Goal: Information Seeking & Learning: Check status

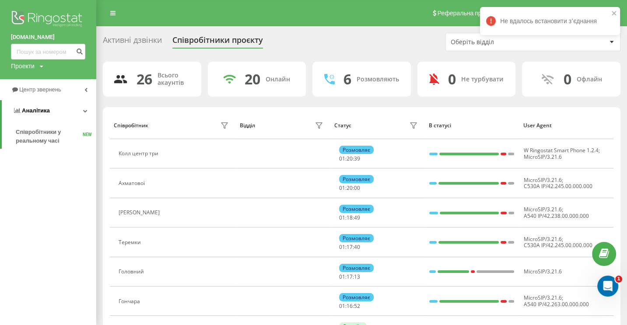
click at [33, 109] on span "Аналiтика" at bounding box center [36, 110] width 28 height 7
click at [40, 110] on span "Аналiтика" at bounding box center [34, 110] width 28 height 7
click at [84, 110] on icon at bounding box center [85, 111] width 4 height 4
click at [84, 110] on icon at bounding box center [85, 111] width 3 height 4
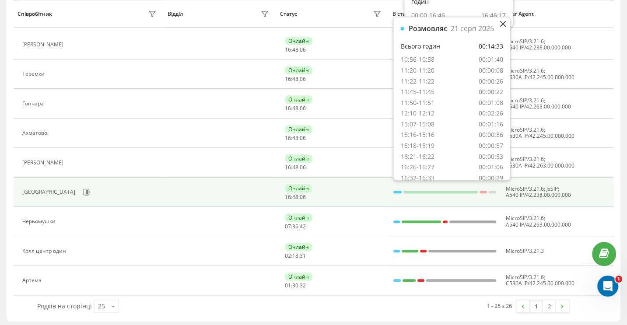
scroll to position [552, 0]
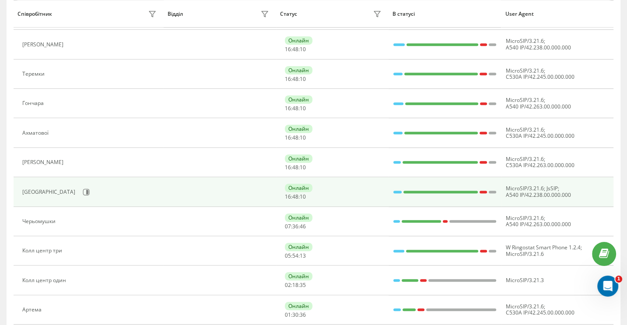
click at [396, 191] on div at bounding box center [397, 192] width 8 height 3
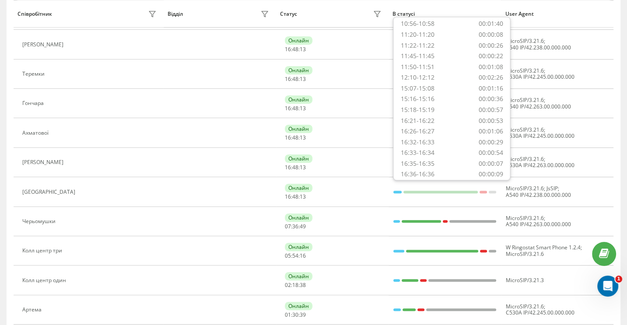
scroll to position [69, 0]
click at [419, 133] on div "16:35-16:35" at bounding box center [417, 137] width 34 height 8
click at [448, 133] on div "16:35-16:35 00:00:07" at bounding box center [451, 137] width 102 height 8
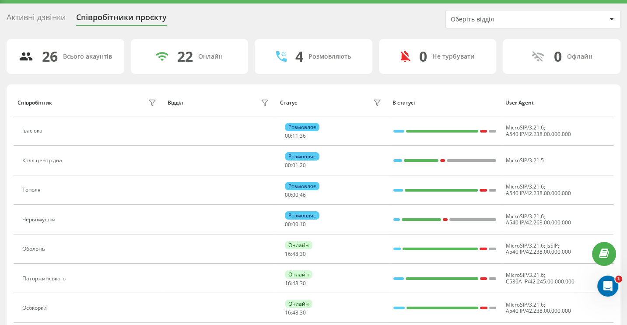
click at [613, 19] on icon at bounding box center [612, 19] width 4 height 3
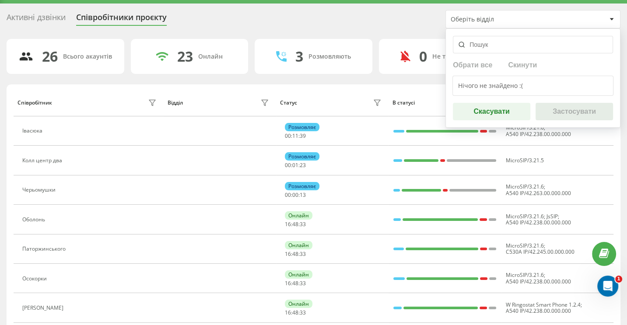
scroll to position [0, 0]
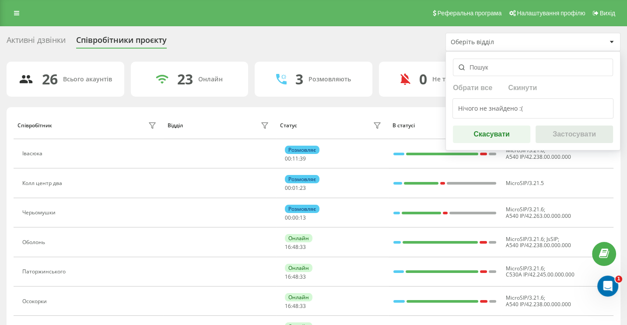
click at [492, 46] on div "Оберіть відділ" at bounding box center [533, 42] width 174 height 18
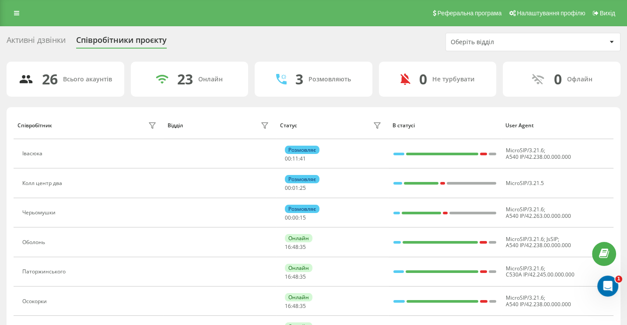
click at [613, 41] on icon at bounding box center [612, 42] width 4 height 2
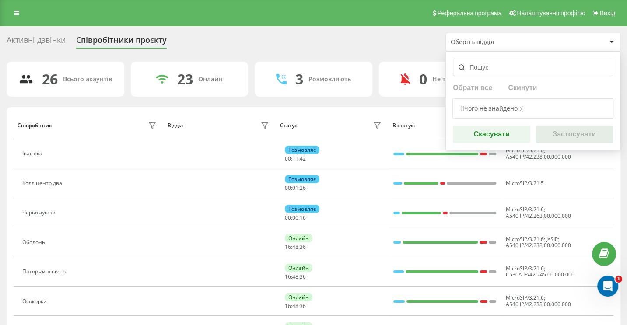
click at [491, 64] on input "text" at bounding box center [533, 68] width 160 height 18
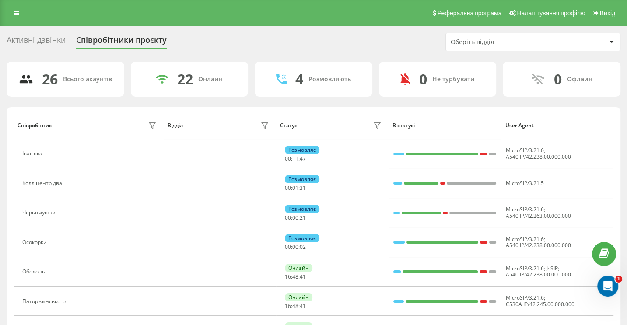
click at [402, 38] on div "Активні дзвінки Співробітники проєкту Оберіть відділ" at bounding box center [314, 42] width 614 height 18
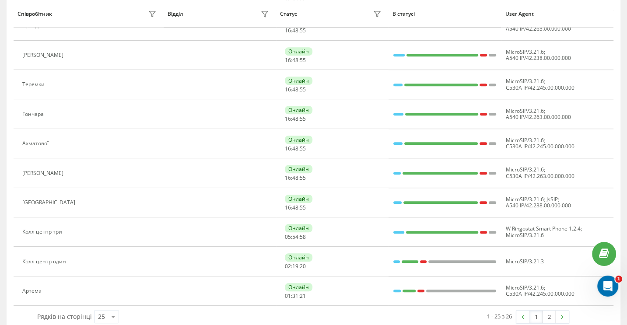
scroll to position [581, 0]
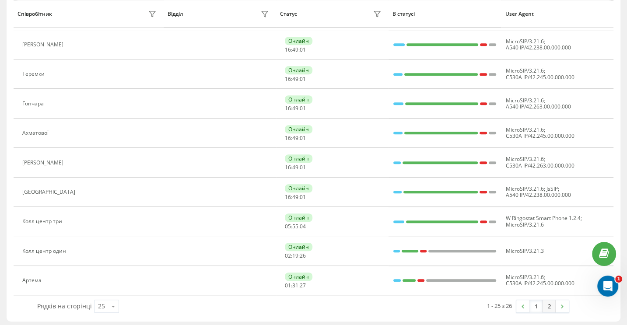
click at [548, 302] on link "2" at bounding box center [549, 306] width 13 height 12
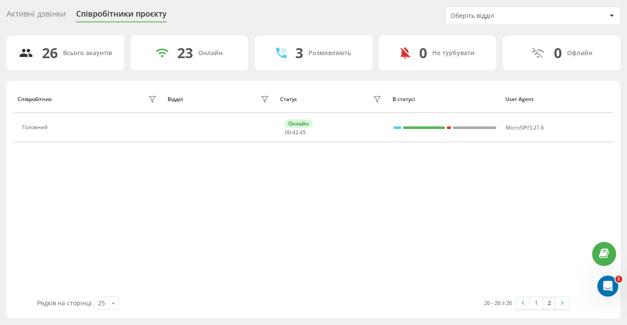
scroll to position [26, 0]
click at [535, 304] on link "1" at bounding box center [536, 304] width 13 height 12
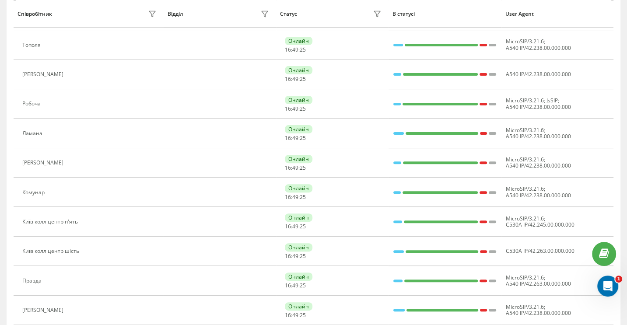
scroll to position [263, 0]
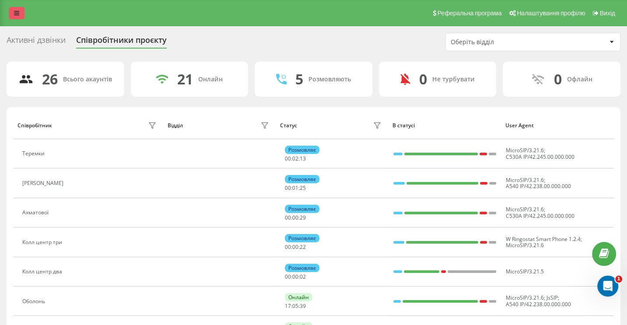
click at [14, 11] on link at bounding box center [17, 13] width 16 height 12
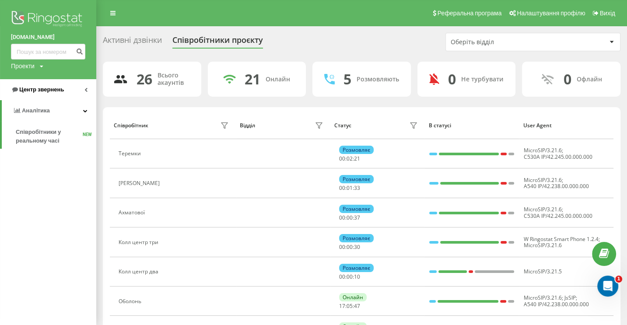
click at [39, 87] on span "Центр звернень" at bounding box center [41, 89] width 45 height 7
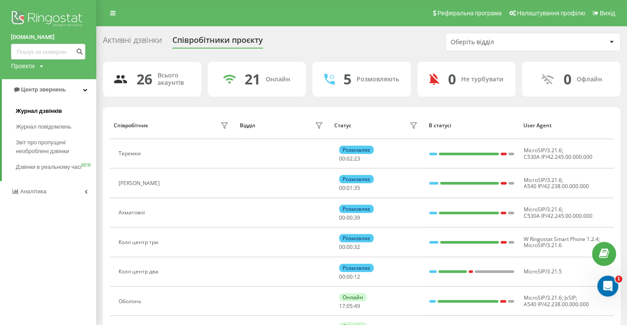
click at [38, 110] on span "Журнал дзвінків" at bounding box center [39, 111] width 46 height 9
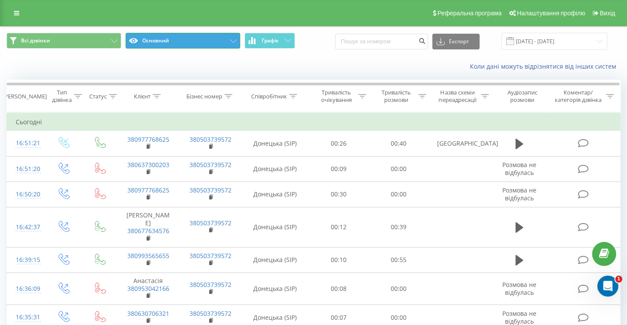
click at [231, 38] on button "Основний" at bounding box center [183, 41] width 115 height 16
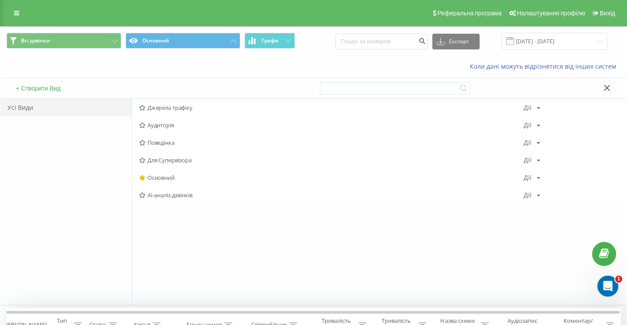
click at [205, 56] on div "Всі дзвінки Основний Графік Експорт .csv .xls .xlsx 21.07.2025 - 21.08.2025" at bounding box center [313, 41] width 626 height 29
click at [113, 40] on icon at bounding box center [114, 41] width 7 height 4
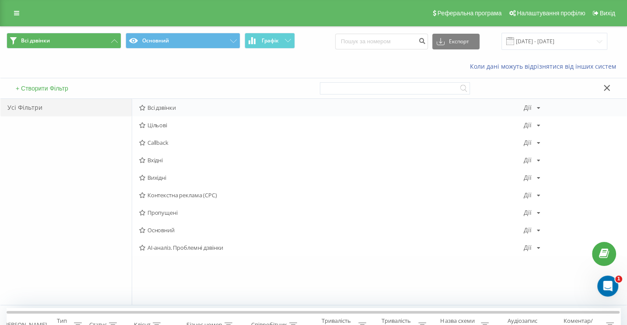
click at [169, 109] on span "Всі дзвінки" at bounding box center [331, 108] width 384 height 6
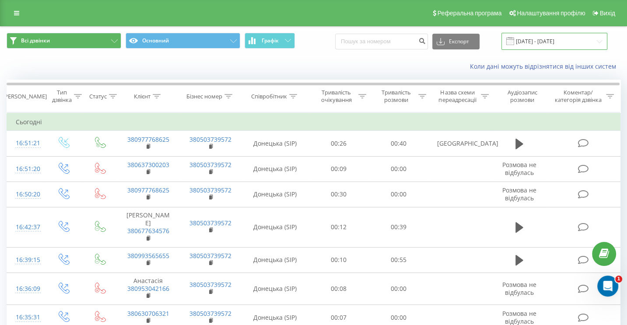
click at [552, 42] on input "21.07.2025 - 21.08.2025" at bounding box center [555, 41] width 106 height 17
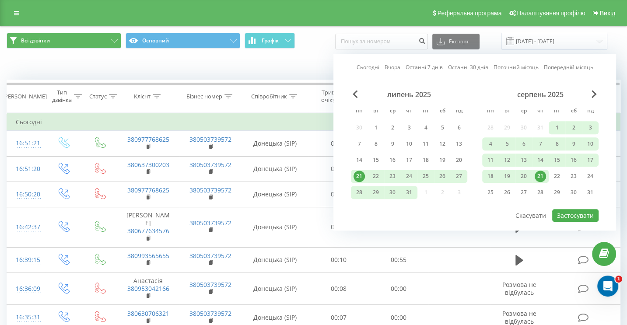
click at [540, 173] on div "21" at bounding box center [540, 176] width 11 height 11
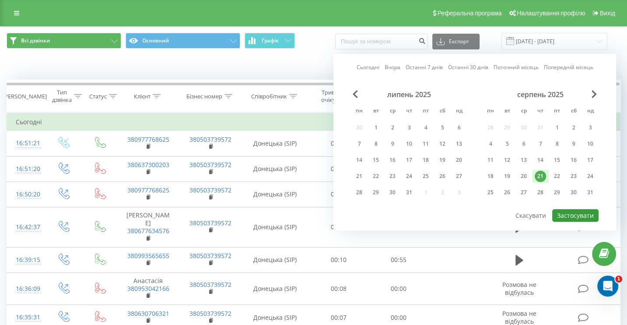
click at [570, 215] on button "Застосувати" at bounding box center [575, 215] width 46 height 13
type input "21.08.2025 - 21.08.2025"
